Goal: Information Seeking & Learning: Find specific fact

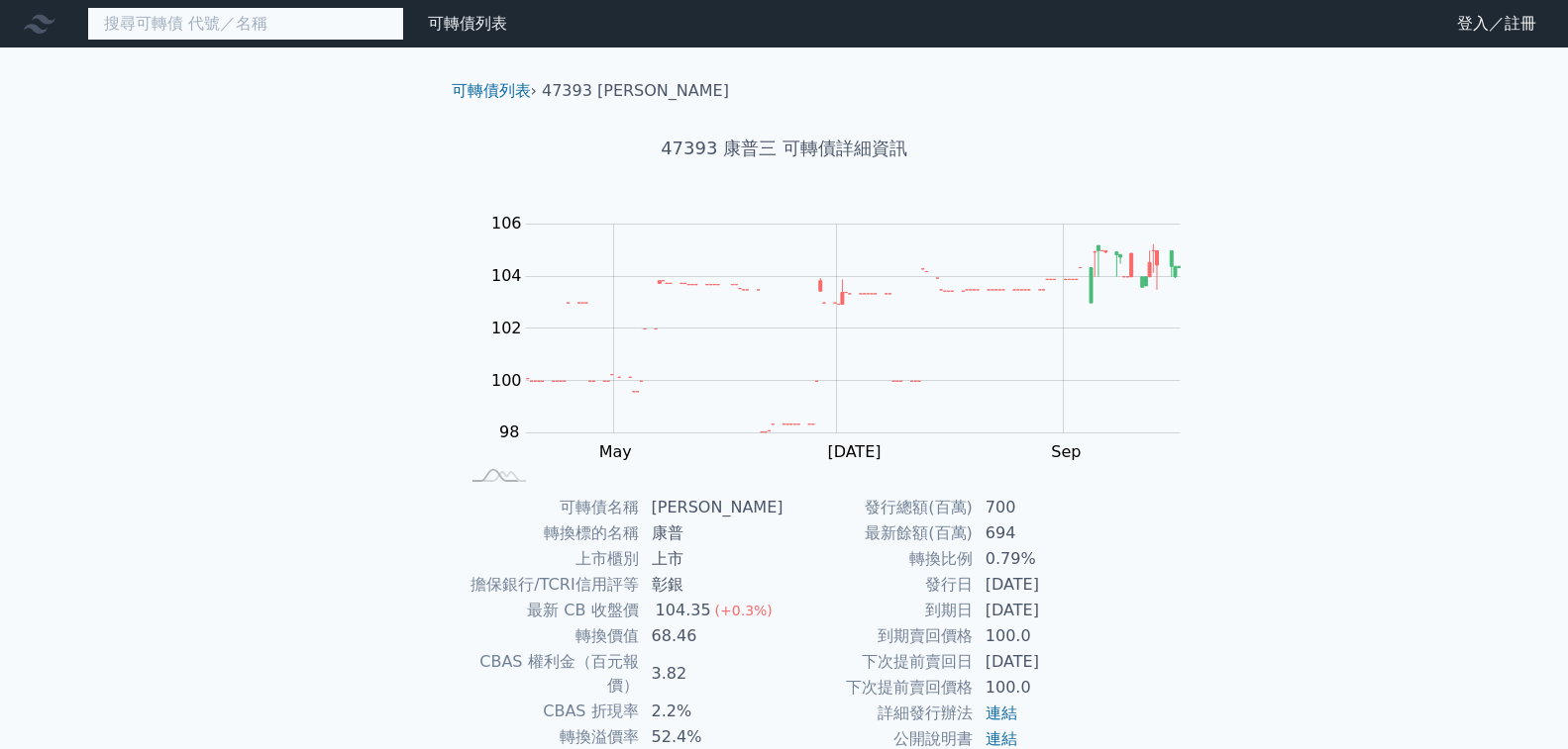
click at [221, 36] on input at bounding box center [245, 24] width 317 height 34
paste input "晶心科 [URL][DOMAIN_NAME]"
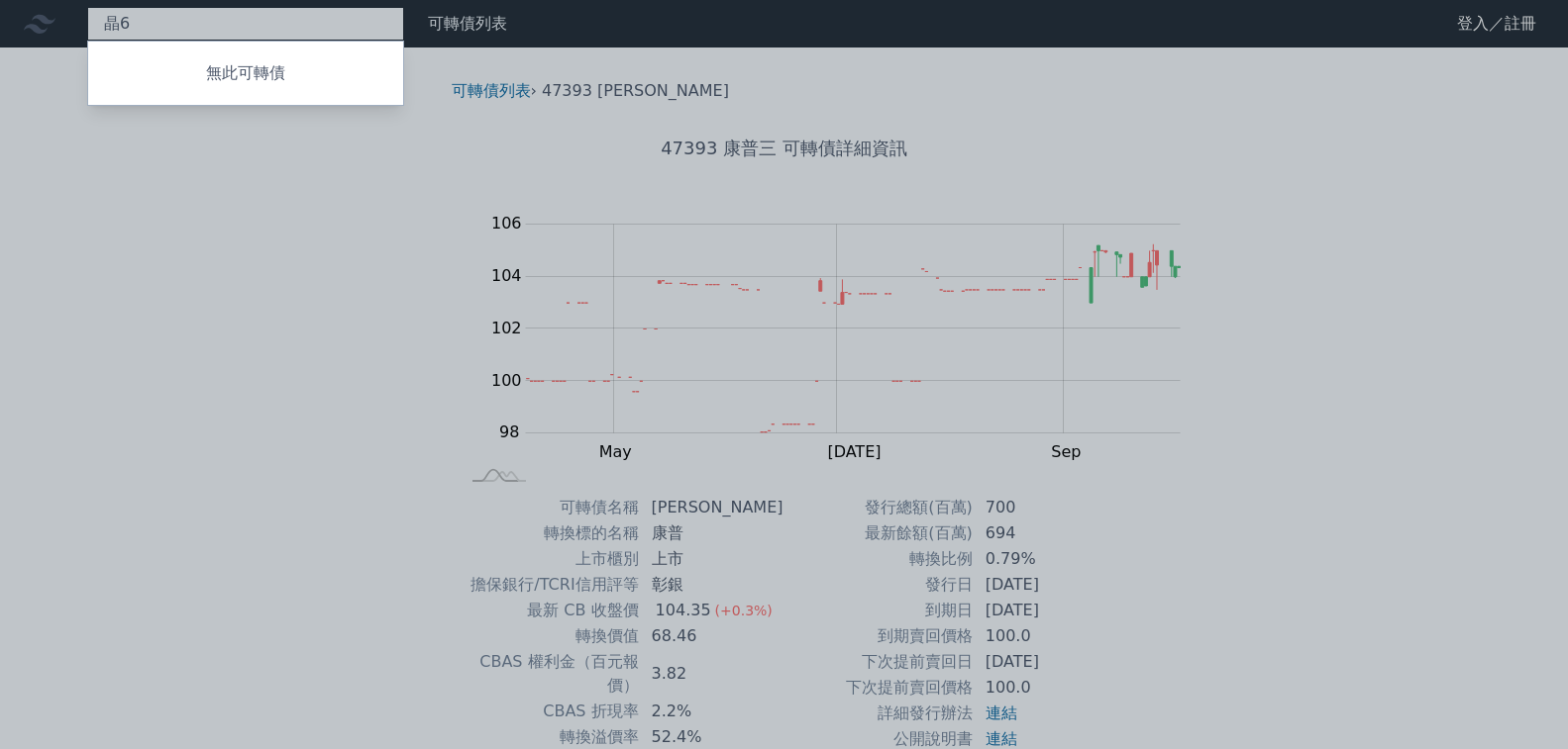
type input "[PERSON_NAME]"
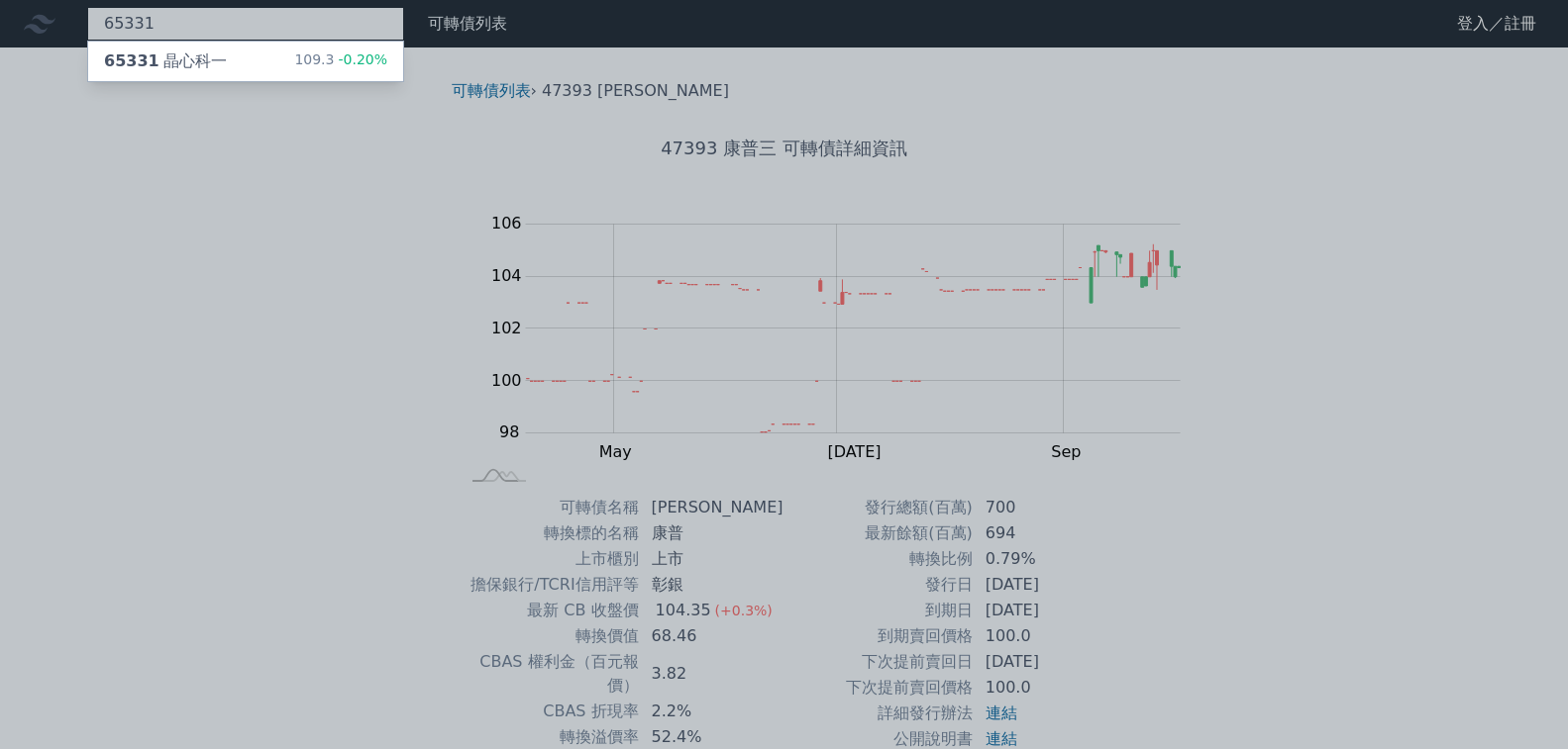
type input "65331"
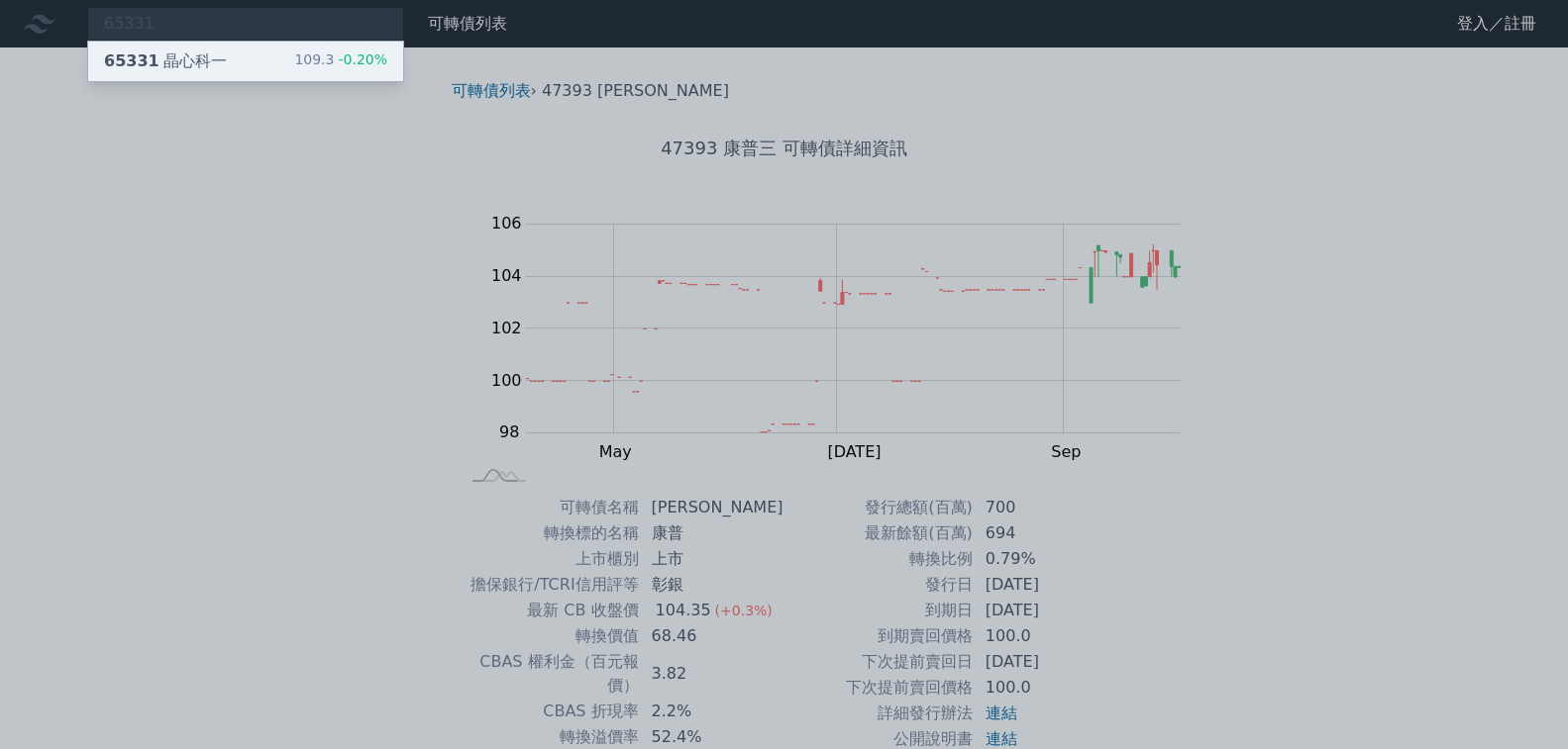
click at [294, 64] on div "109.3 -0.20%" at bounding box center [341, 62] width 93 height 24
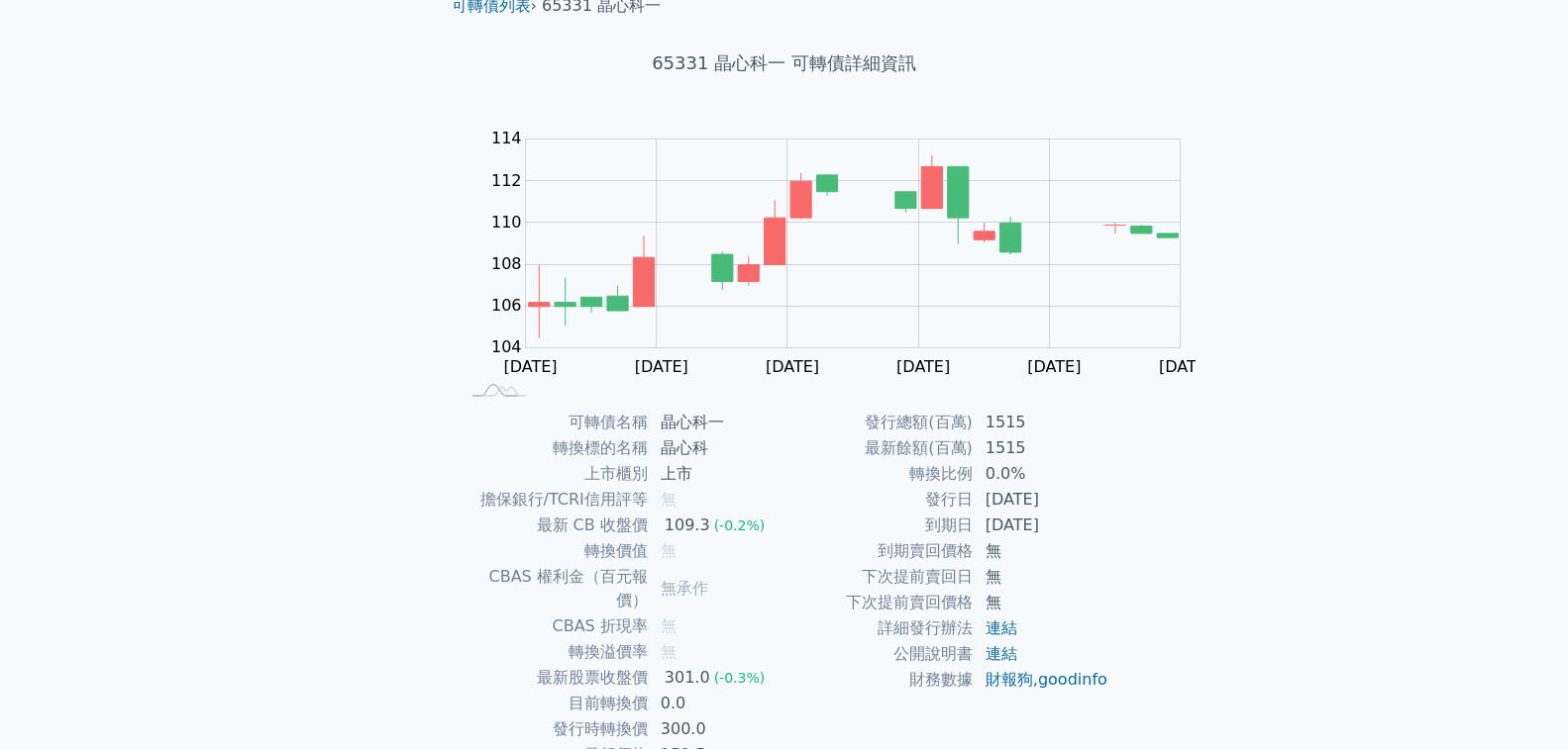
scroll to position [198, 0]
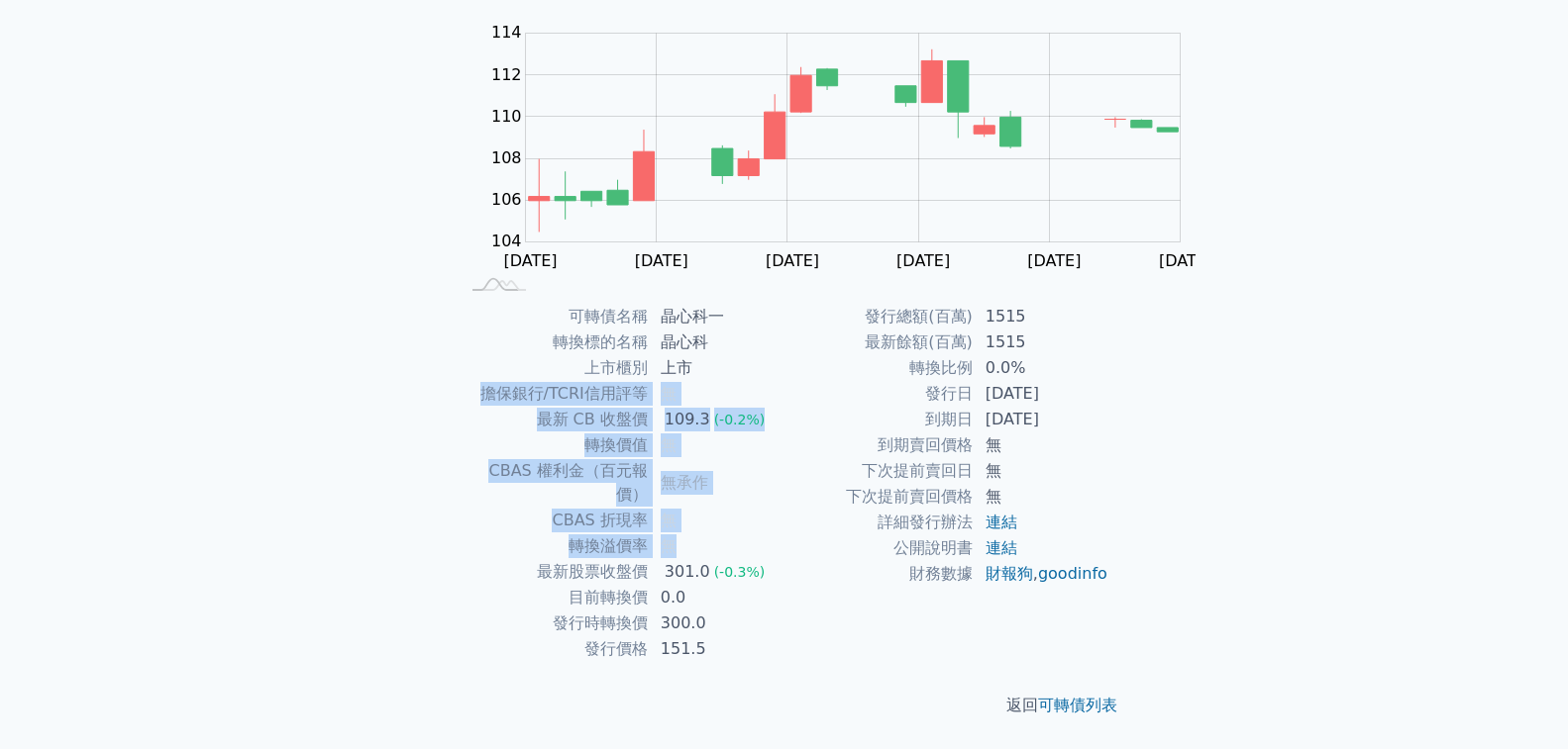
drag, startPoint x: 879, startPoint y: 483, endPoint x: 623, endPoint y: 367, distance: 281.1
click at [623, 367] on tbody "可轉債名稱 晶心科一 轉換標的名稱 晶心科 上市櫃別 上市 擔保銀行/TCRI信用評等 無 最新 CB 收盤價 109.3 (-0.2%) 轉換價值 無 CB…" at bounding box center [621, 483] width 325 height 359
click at [623, 381] on td "擔保銀行/TCRI信用評等" at bounding box center [553, 394] width 189 height 26
drag, startPoint x: 623, startPoint y: 367, endPoint x: 944, endPoint y: 448, distance: 331.1
click at [784, 448] on tbody "可轉債名稱 晶心科一 轉換標的名稱 晶心科 上市櫃別 上市 擔保銀行/TCRI信用評等 無 最新 CB 收盤價 109.3 (-0.2%) 轉換價值 無 CB…" at bounding box center [621, 483] width 325 height 359
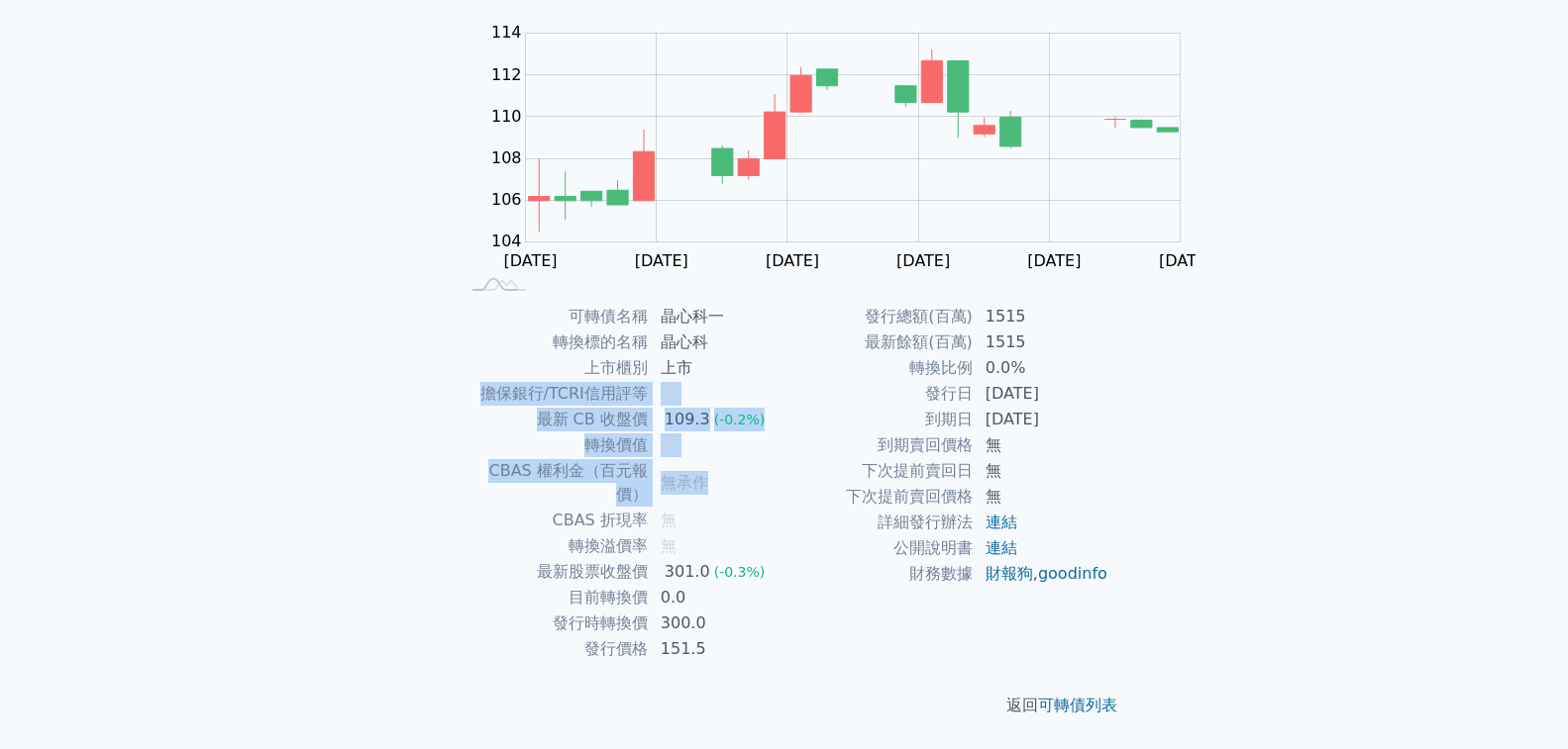
click at [784, 458] on td "無承作" at bounding box center [716, 483] width 136 height 50
drag, startPoint x: 960, startPoint y: 477, endPoint x: 960, endPoint y: 361, distance: 116.0
click at [784, 361] on tbody "可轉債名稱 晶心科一 轉換標的名稱 晶心科 上市櫃別 上市 擔保銀行/TCRI信用評等 無 最新 CB 收盤價 109.3 (-0.2%) 轉換價值 無 CB…" at bounding box center [621, 483] width 325 height 359
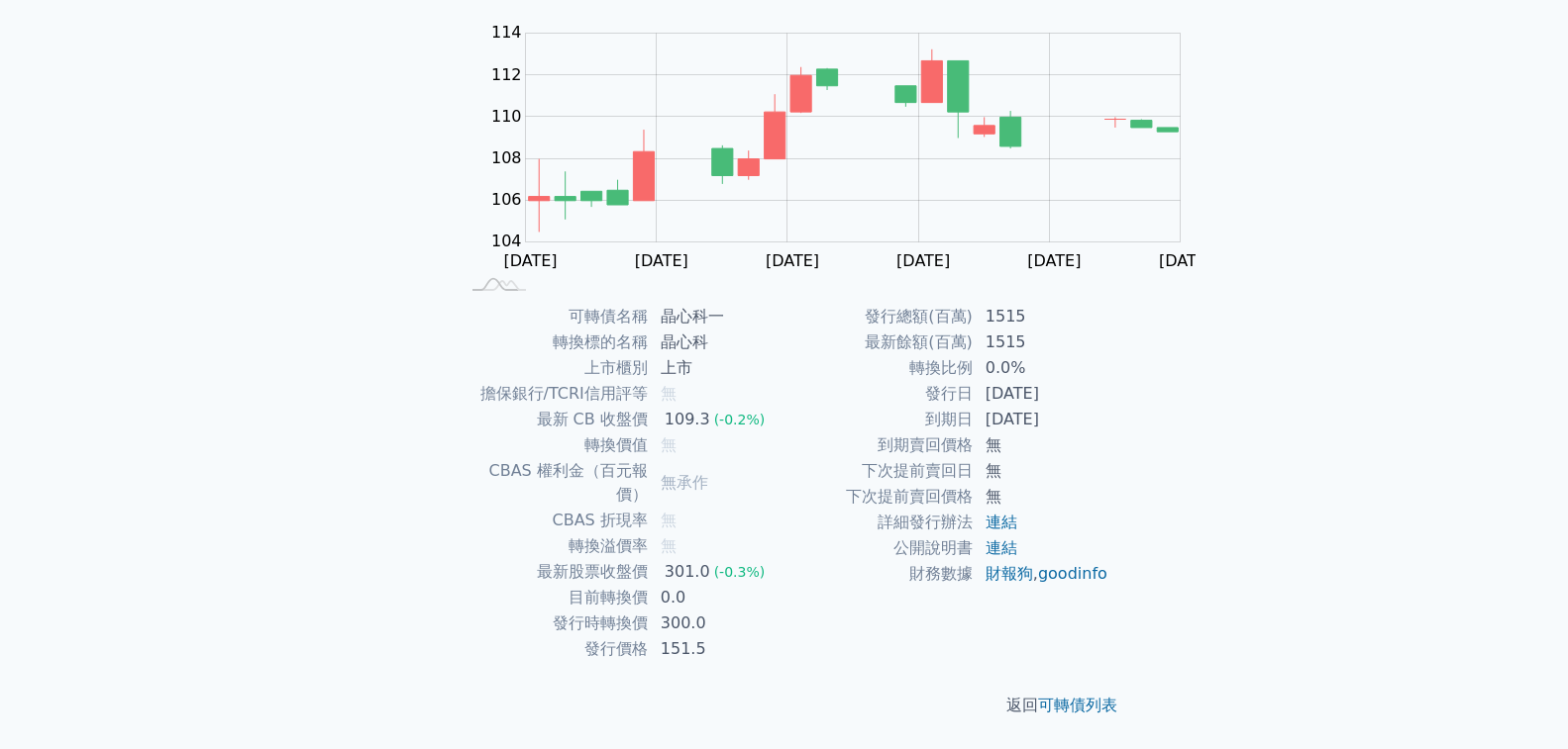
click at [784, 357] on td "上市" at bounding box center [716, 369] width 136 height 26
click at [784, 458] on td "無承作" at bounding box center [716, 483] width 136 height 50
drag, startPoint x: 767, startPoint y: 509, endPoint x: 878, endPoint y: 508, distance: 111.0
click at [874, 433] on tr "到期日 [DATE]" at bounding box center [946, 420] width 325 height 26
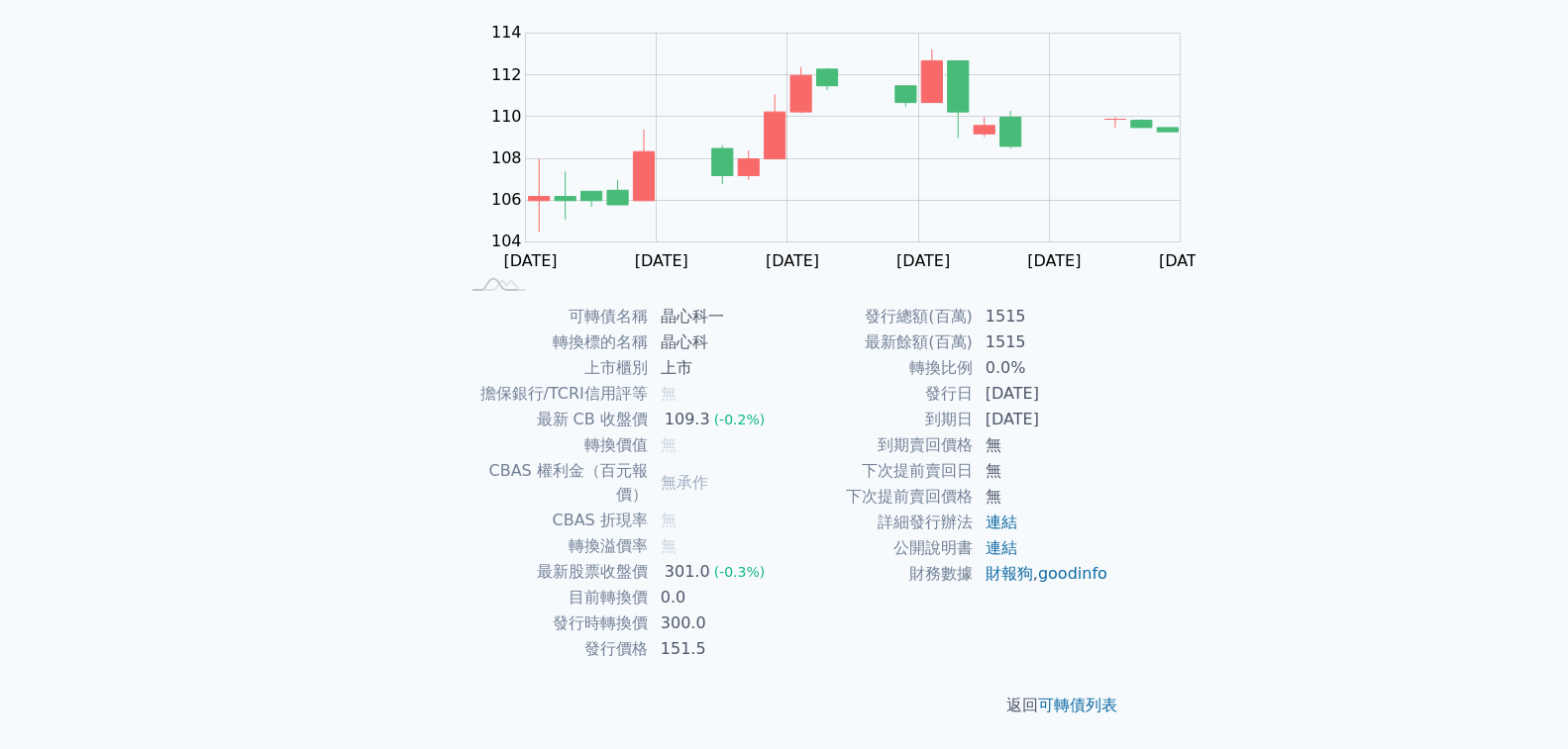
click at [974, 433] on td "[DATE]" at bounding box center [1041, 420] width 136 height 26
drag, startPoint x: 893, startPoint y: 515, endPoint x: 715, endPoint y: 503, distance: 178.4
click at [784, 503] on tbody "發行總額(百萬) 1515 最新餘額(百萬) 1515 轉換比例 0.0% 發行日 [DATE] 到期日 [DATE] 到期賣回價格 無 下次提前賣回日 無 …" at bounding box center [946, 445] width 325 height 283
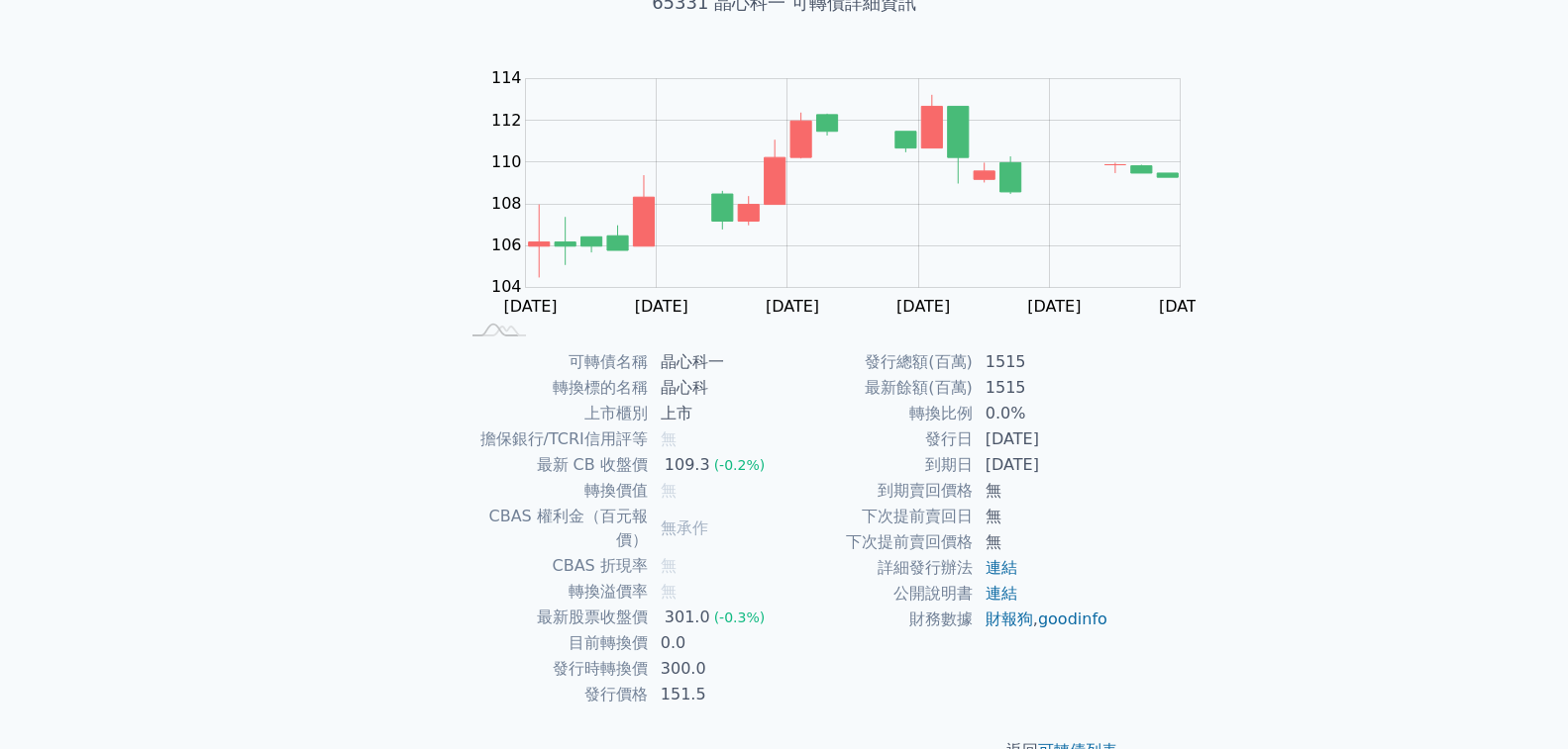
scroll to position [167, 0]
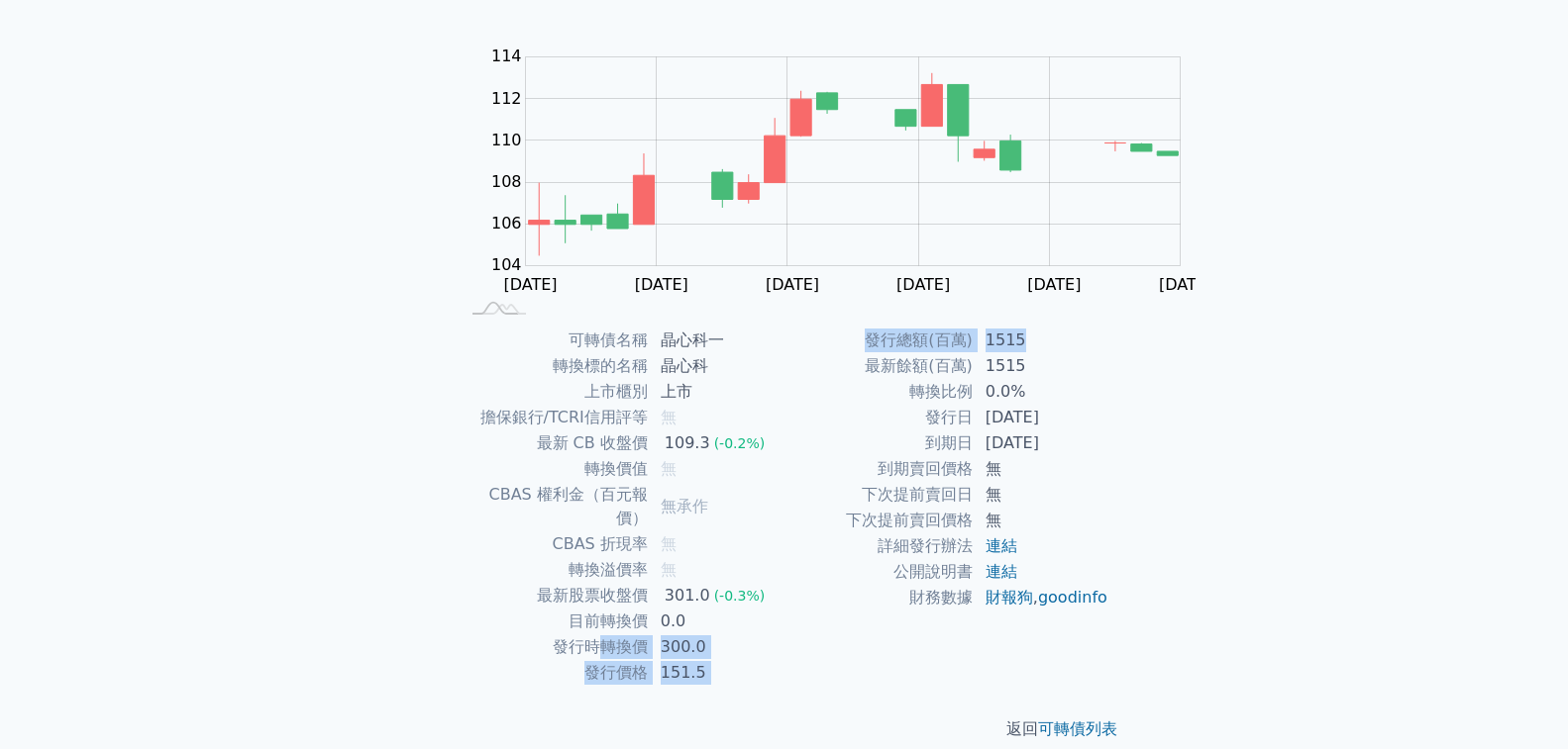
drag, startPoint x: 747, startPoint y: 587, endPoint x: 886, endPoint y: 616, distance: 142.0
click at [886, 616] on div "可轉債名稱 晶心科一 轉換標的名稱 晶心科 上市櫃別 上市 擔保銀行/TCRI信用評等 無 最新 CB 收盤價 109.3 (-0.2%) 轉換價值 無 CB…" at bounding box center [785, 507] width 698 height 359
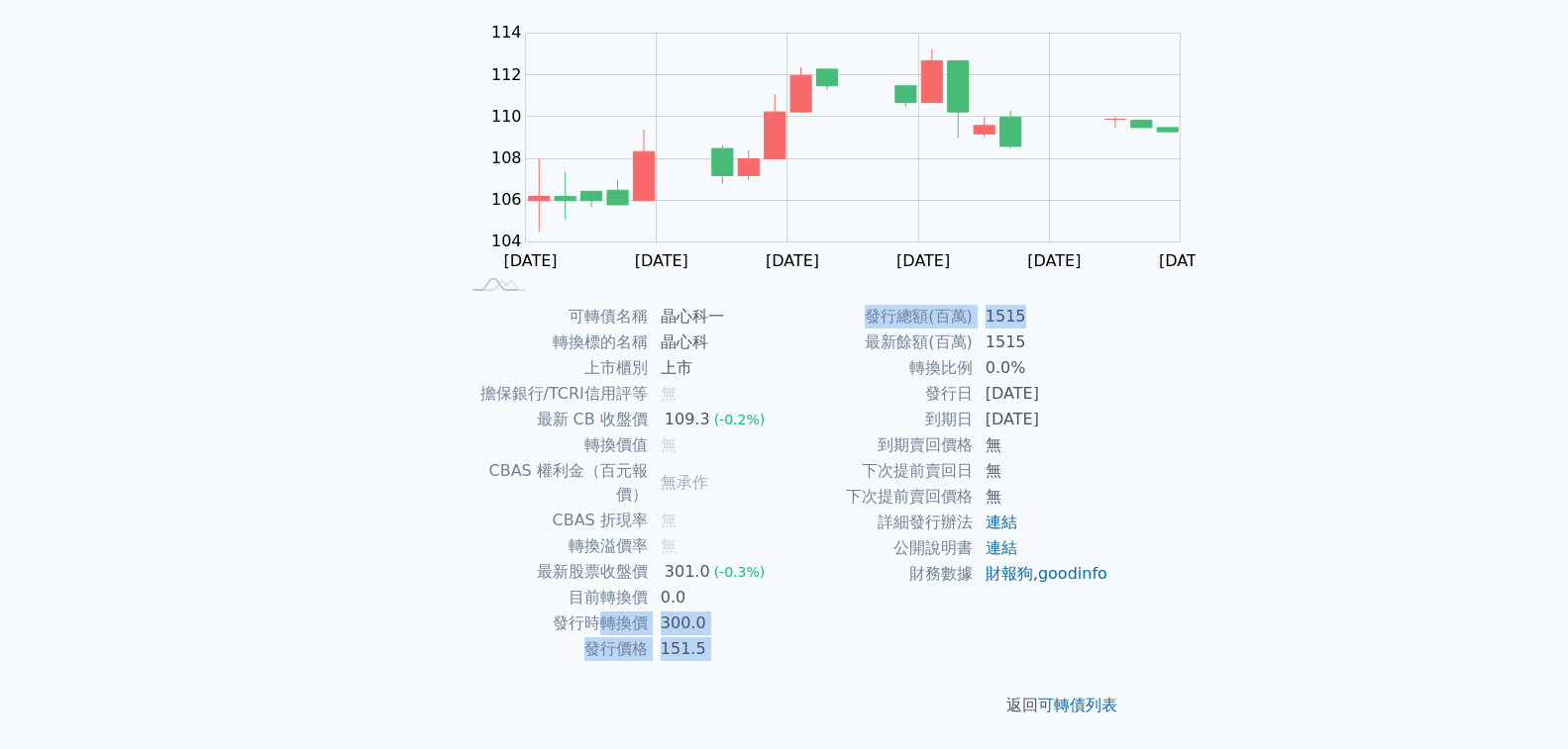
scroll to position [366, 0]
click at [986, 557] on link "連結" at bounding box center [1002, 547] width 32 height 19
